Goal: Find specific page/section: Find specific page/section

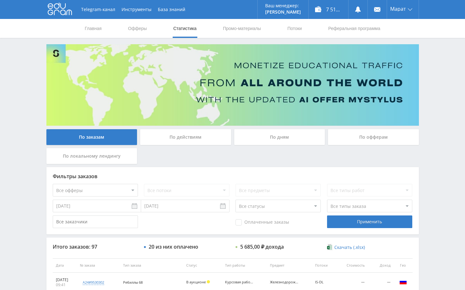
click at [445, 96] on div "Telegram-канал Инструменты База знаний Ваш менеджер: [PERSON_NAME] Online @edug…" at bounding box center [232, 265] width 465 height 530
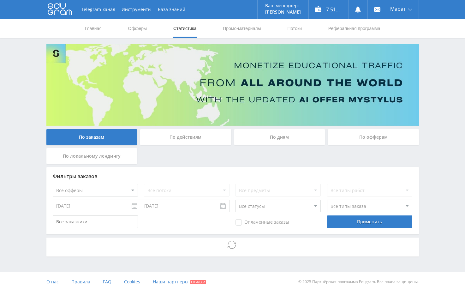
click at [443, 135] on div "Telegram-канал Инструменты База знаний Ваш менеджер: Alex Alex Online @edugram_…" at bounding box center [232, 145] width 465 height 291
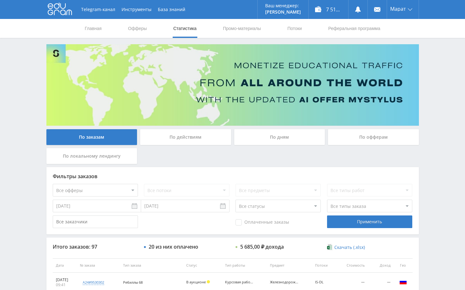
click at [438, 175] on div "Telegram-канал Инструменты База знаний Ваш менеджер: [PERSON_NAME] Online @edug…" at bounding box center [232, 265] width 465 height 530
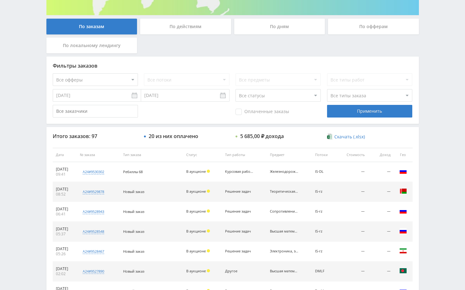
scroll to position [126, 0]
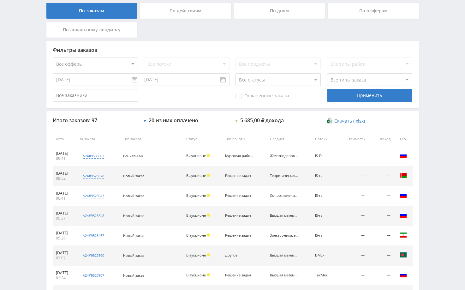
click at [438, 119] on div "Telegram-канал Инструменты База знаний Ваш менеджер: [PERSON_NAME] Online @edug…" at bounding box center [232, 139] width 465 height 530
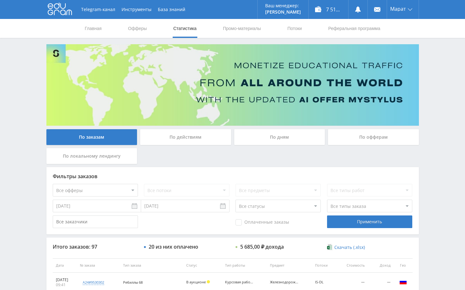
click at [434, 79] on div "Telegram-канал Инструменты База знаний Ваш менеджер: [PERSON_NAME] Online @edug…" at bounding box center [232, 265] width 465 height 530
click at [437, 165] on div "Telegram-канал Инструменты База знаний Ваш менеджер: [PERSON_NAME] Online @edug…" at bounding box center [232, 265] width 465 height 530
click at [430, 117] on div "Telegram-канал Инструменты База знаний Ваш менеджер: [PERSON_NAME] Online @edug…" at bounding box center [232, 265] width 465 height 530
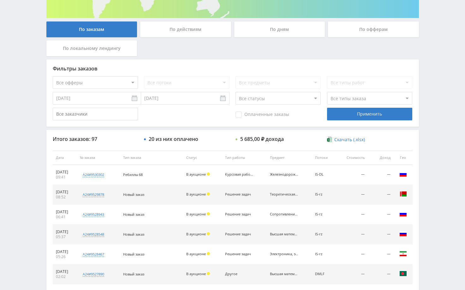
scroll to position [126, 0]
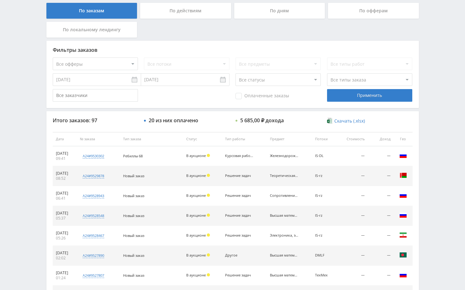
click at [434, 160] on div "Telegram-канал Инструменты База знаний Ваш менеджер: [PERSON_NAME] Online @edug…" at bounding box center [232, 139] width 465 height 530
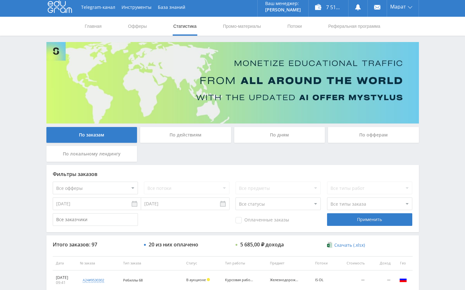
scroll to position [0, 0]
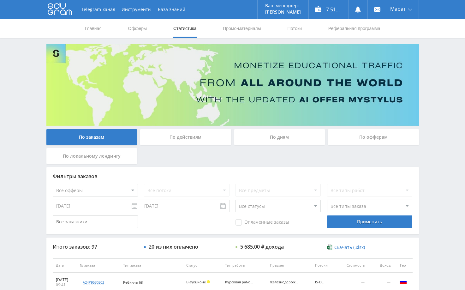
click at [444, 137] on div "Telegram-канал Инструменты База знаний Ваш менеджер: [PERSON_NAME] Online @edug…" at bounding box center [232, 265] width 465 height 530
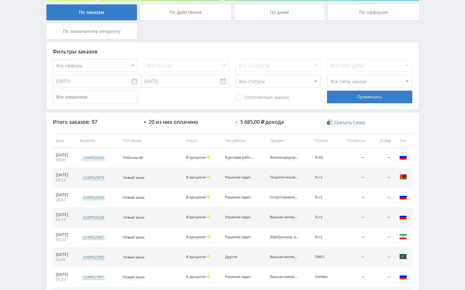
scroll to position [126, 0]
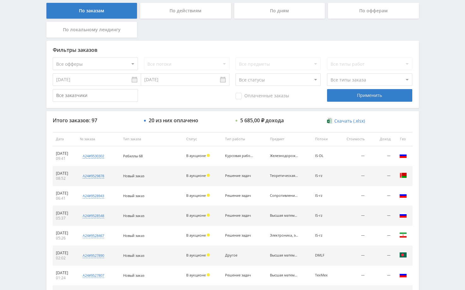
click at [440, 172] on div "Telegram-канал Инструменты База знаний Ваш менеджер: [PERSON_NAME] Online @edug…" at bounding box center [232, 139] width 465 height 530
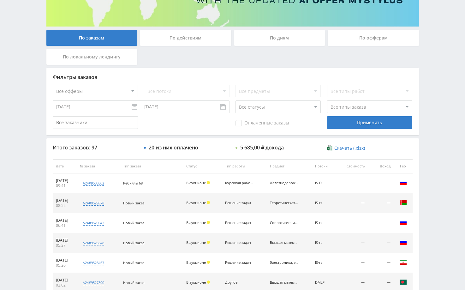
scroll to position [0, 0]
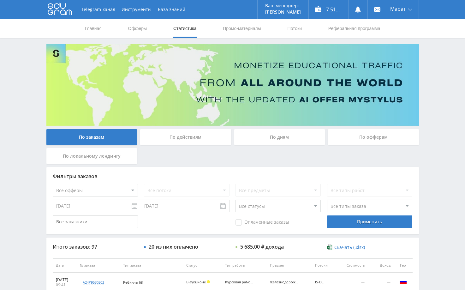
click at [443, 72] on div "Telegram-канал Инструменты База знаний Ваш менеджер: [PERSON_NAME] Online @edug…" at bounding box center [232, 265] width 465 height 530
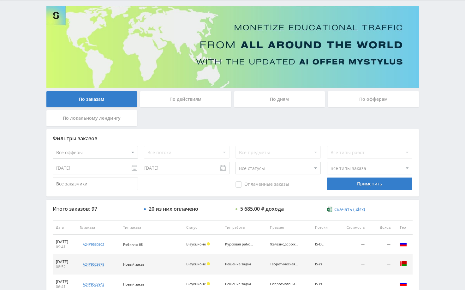
scroll to position [95, 0]
